Goal: Task Accomplishment & Management: Use online tool/utility

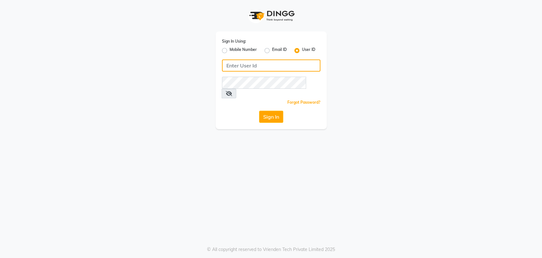
click at [241, 65] on input "Username" at bounding box center [271, 65] width 98 height 12
type input "P"
type input "petals"
click at [272, 111] on button "Sign In" at bounding box center [271, 117] width 24 height 12
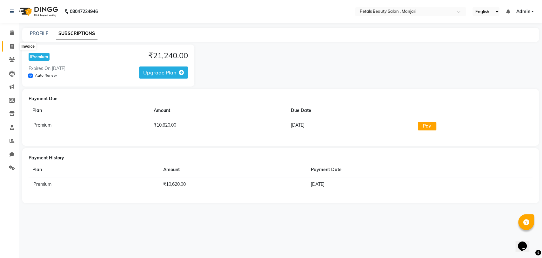
click at [13, 46] on icon at bounding box center [11, 46] width 3 height 5
select select "service"
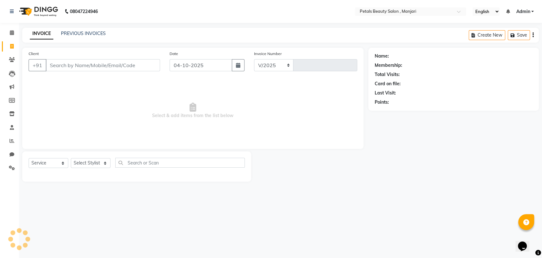
select select "9061"
type input "0004"
click at [87, 62] on input "Client" at bounding box center [103, 65] width 114 height 12
click at [87, 67] on input "Client" at bounding box center [103, 65] width 114 height 12
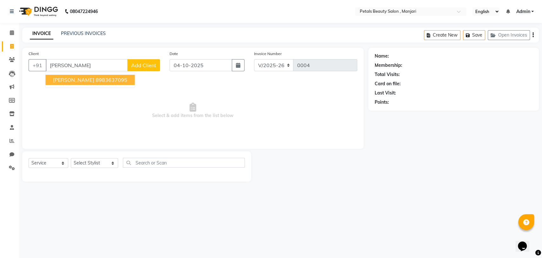
click at [98, 81] on ngb-highlight "8983637095" at bounding box center [111, 80] width 32 height 6
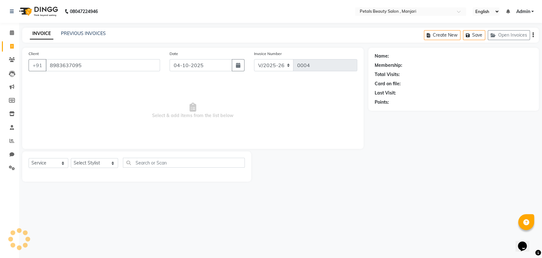
type input "8983637095"
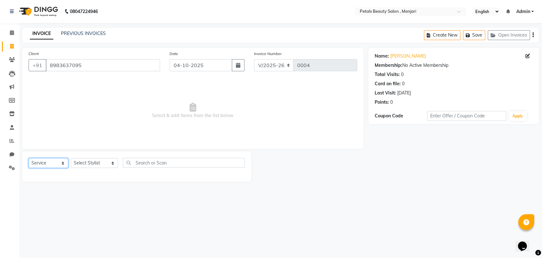
click at [64, 163] on select "Select Service Product Membership Package Voucher Prepaid Gift Card" at bounding box center [49, 163] width 40 height 10
click at [107, 162] on select "Select Stylist [PERSON_NAME] [PERSON_NAME] Borate [PERSON_NAME] [PERSON_NAME] […" at bounding box center [94, 163] width 47 height 10
select select "92686"
click at [71, 158] on select "Select Stylist [PERSON_NAME] [PERSON_NAME] Borate [PERSON_NAME] [PERSON_NAME] […" at bounding box center [94, 163] width 47 height 10
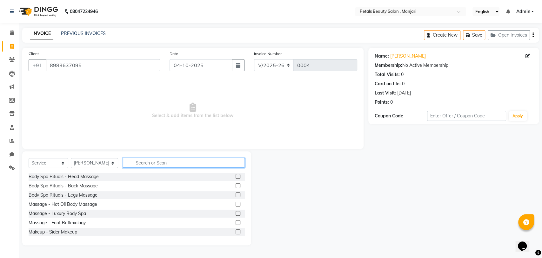
click at [135, 165] on input "text" at bounding box center [184, 163] width 122 height 10
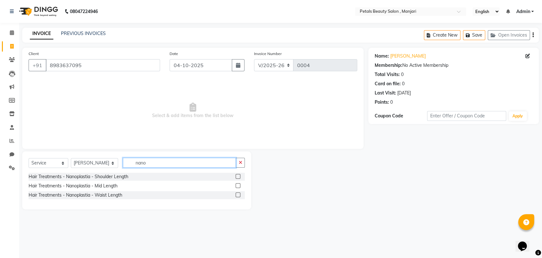
type input "nano"
click at [131, 186] on div "Hair Treatments - Nanoplastia - Mid Length" at bounding box center [137, 186] width 216 height 8
click at [237, 185] on label at bounding box center [238, 185] width 5 height 5
click at [237, 185] on input "checkbox" at bounding box center [238, 186] width 4 height 4
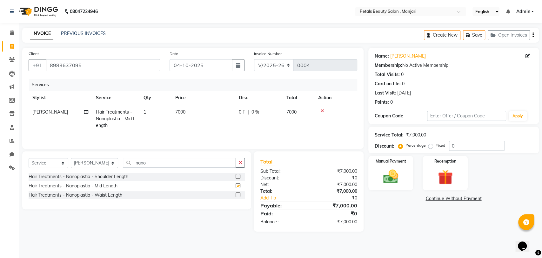
checkbox input "false"
click at [356, 178] on div "₹0" at bounding box center [335, 177] width 53 height 7
click at [272, 181] on div "Net:" at bounding box center [281, 184] width 53 height 7
click at [270, 179] on div "Discount:" at bounding box center [281, 177] width 53 height 7
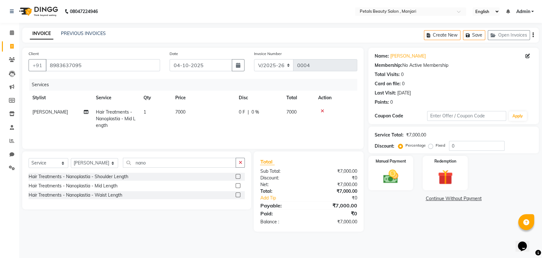
click at [248, 109] on span "|" at bounding box center [248, 112] width 1 height 7
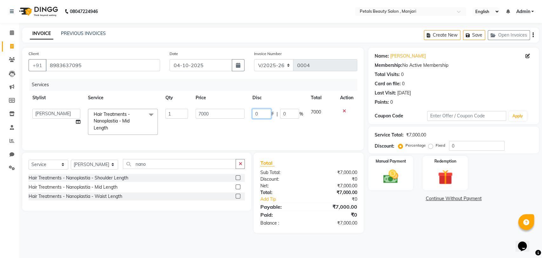
click at [260, 112] on input "0" at bounding box center [261, 114] width 19 height 10
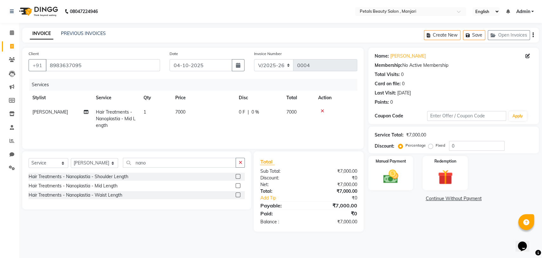
click at [253, 112] on span "0 %" at bounding box center [256, 112] width 8 height 7
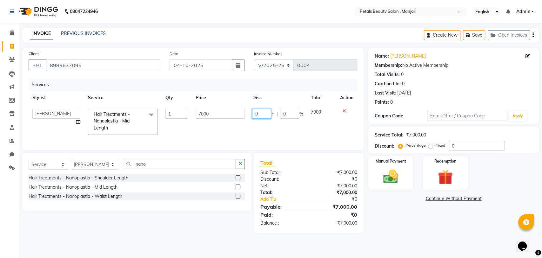
drag, startPoint x: 253, startPoint y: 112, endPoint x: 257, endPoint y: 113, distance: 3.8
click at [257, 113] on input "0" at bounding box center [261, 114] width 19 height 10
type input "0"
type input "1000"
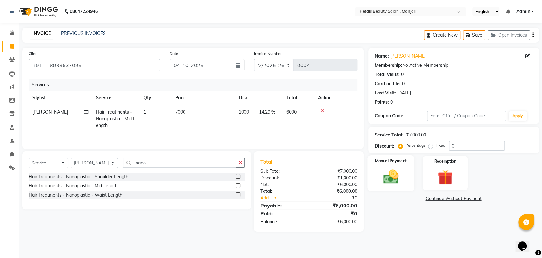
click at [389, 172] on img at bounding box center [390, 176] width 25 height 18
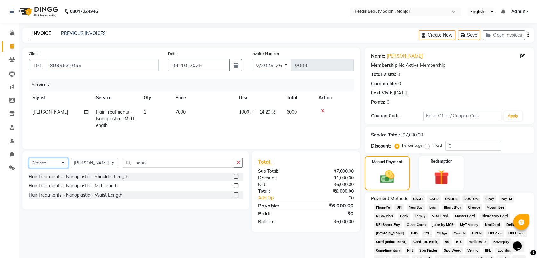
click at [61, 164] on select "Select Service Product Membership Package Voucher Prepaid Gift Card" at bounding box center [49, 163] width 40 height 10
select select "product"
click at [29, 159] on select "Select Service Product Membership Package Voucher Prepaid Gift Card" at bounding box center [49, 163] width 40 height 10
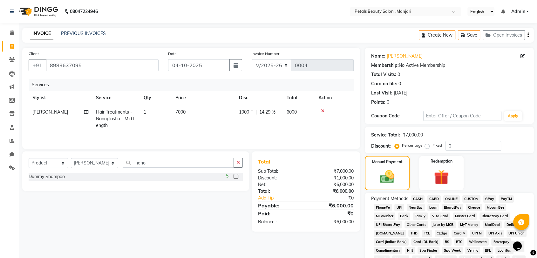
click at [418, 199] on span "CASH" at bounding box center [418, 198] width 14 height 7
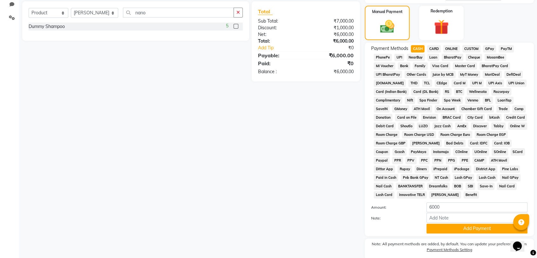
scroll to position [158, 0]
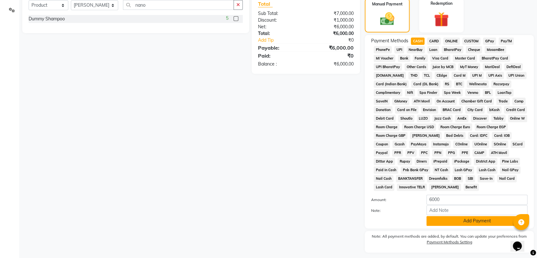
click at [480, 221] on button "Add Payment" at bounding box center [476, 221] width 101 height 10
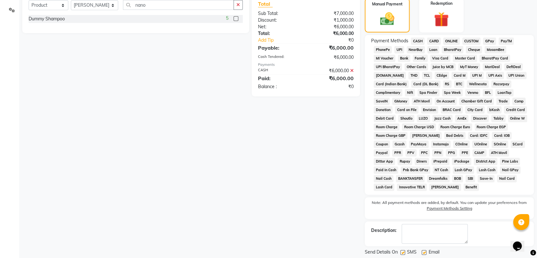
scroll to position [177, 0]
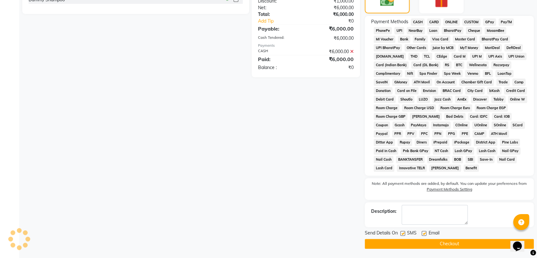
click at [453, 243] on button "Checkout" at bounding box center [449, 244] width 169 height 10
